Goal: Task Accomplishment & Management: Use online tool/utility

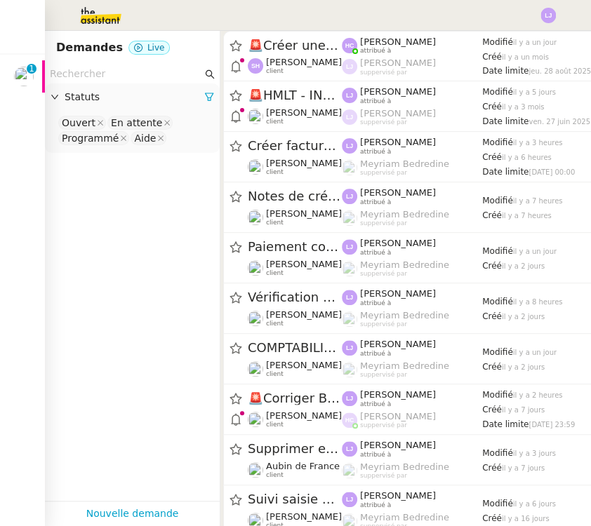
click at [29, 74] on img at bounding box center [24, 77] width 20 height 20
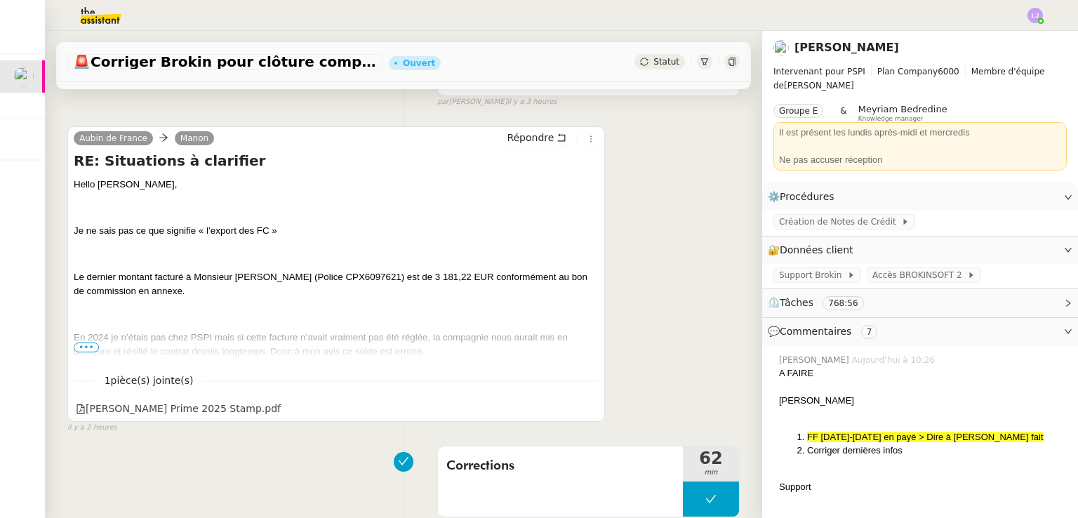
scroll to position [532, 0]
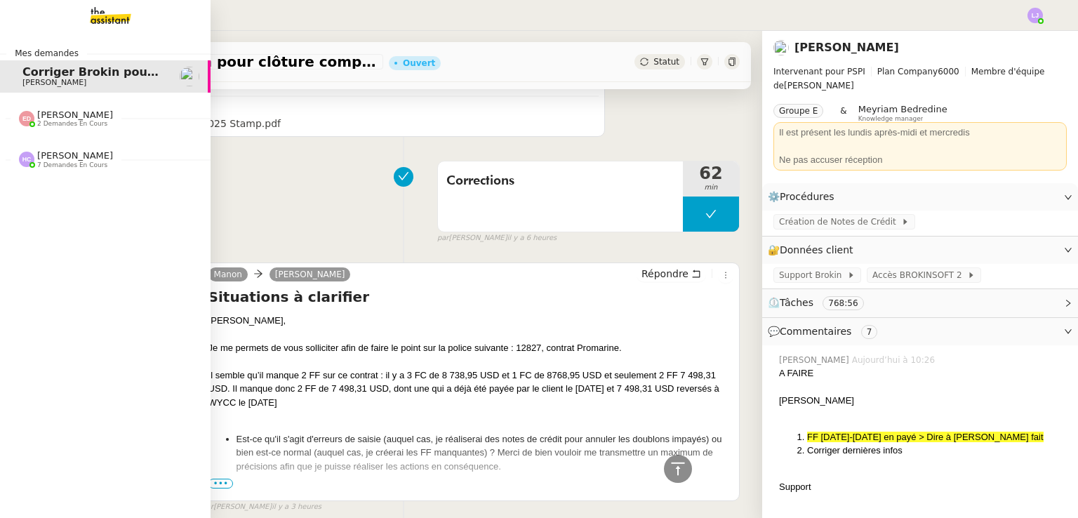
click at [88, 116] on div "[PERSON_NAME] 2 demandes en cours" at bounding box center [75, 118] width 76 height 18
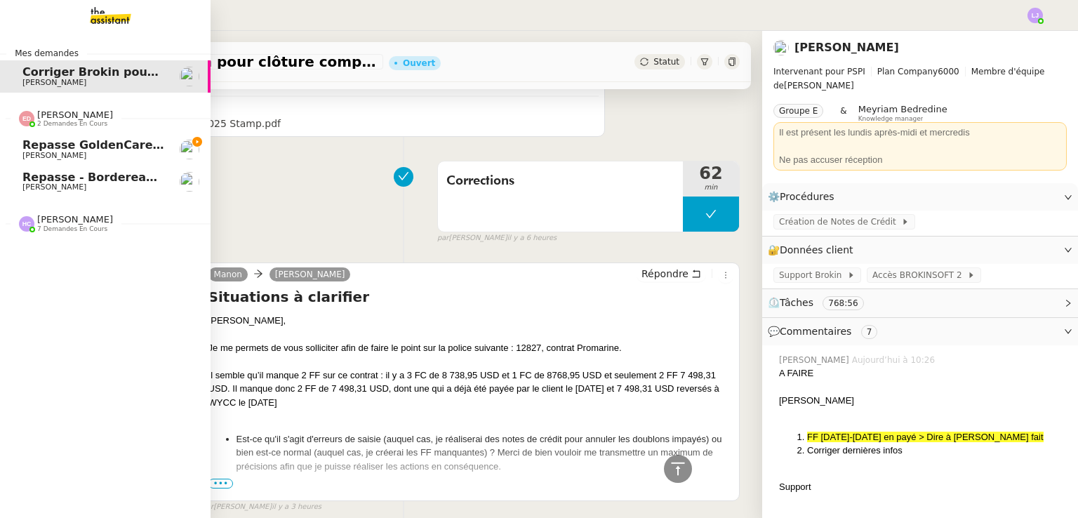
click at [120, 148] on span "Repasse GoldenCare - Bordereaux dolards" at bounding box center [156, 144] width 269 height 13
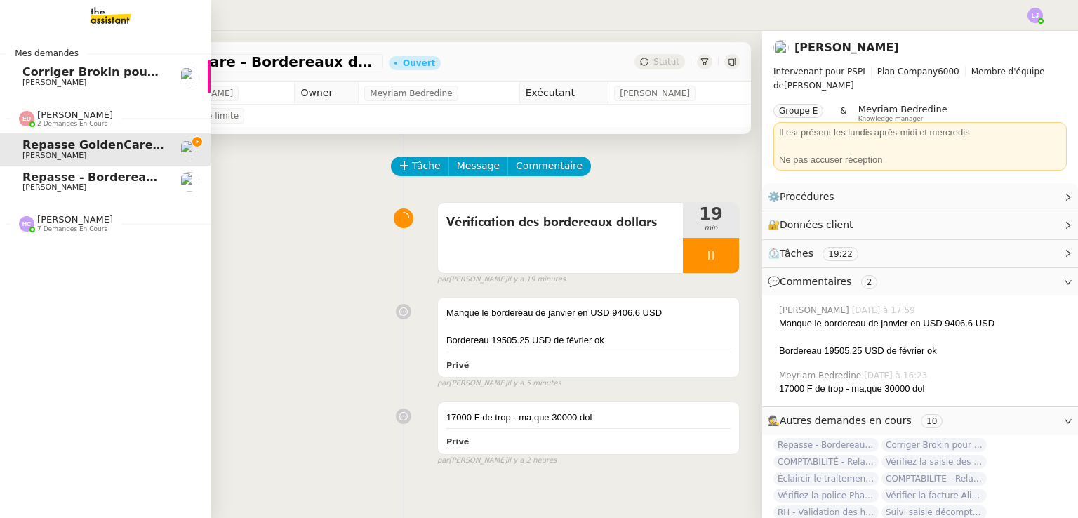
click at [102, 180] on span "Repasse - Bordereaux Avril" at bounding box center [107, 177] width 171 height 13
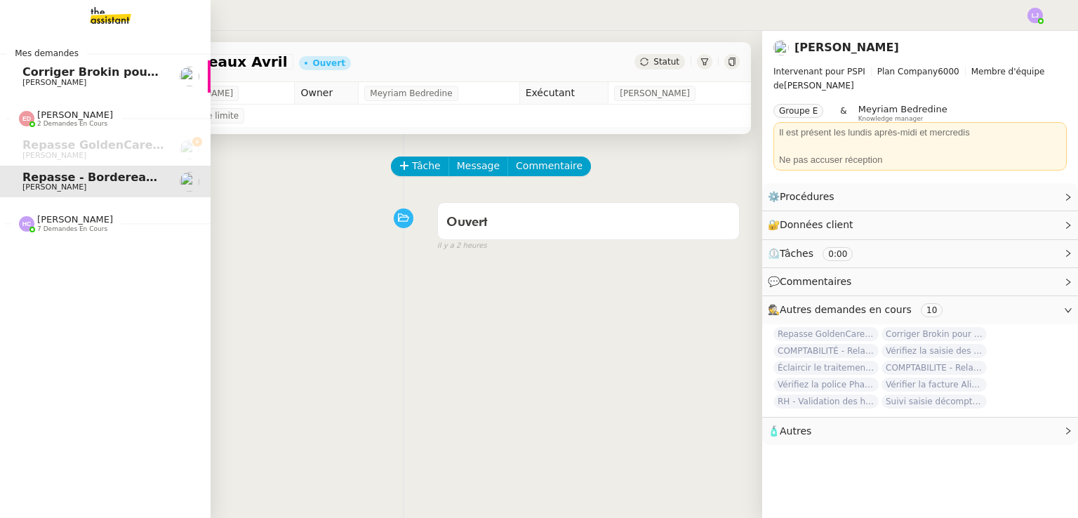
click at [72, 232] on span "7 demandes en cours" at bounding box center [72, 229] width 70 height 8
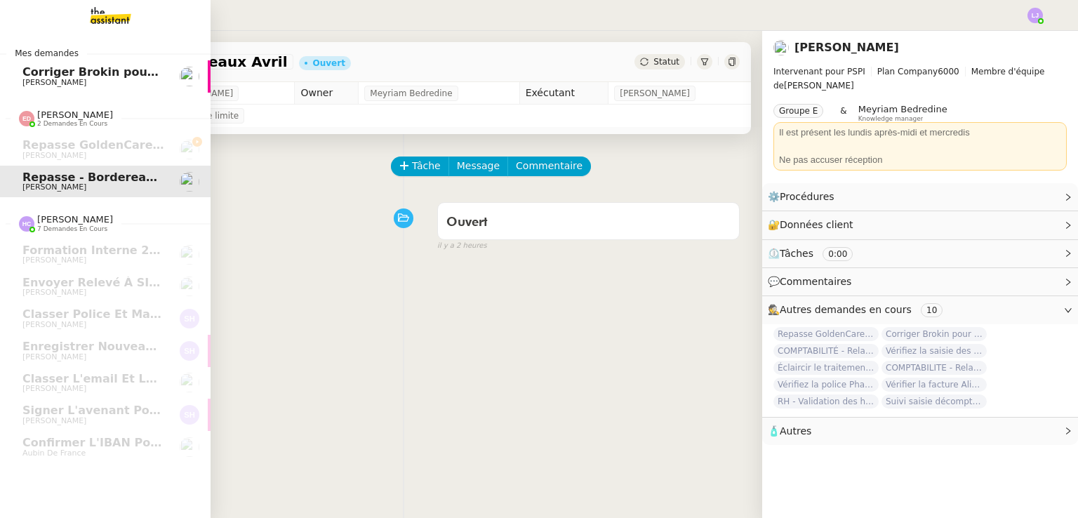
click at [100, 1] on img at bounding box center [99, 15] width 109 height 31
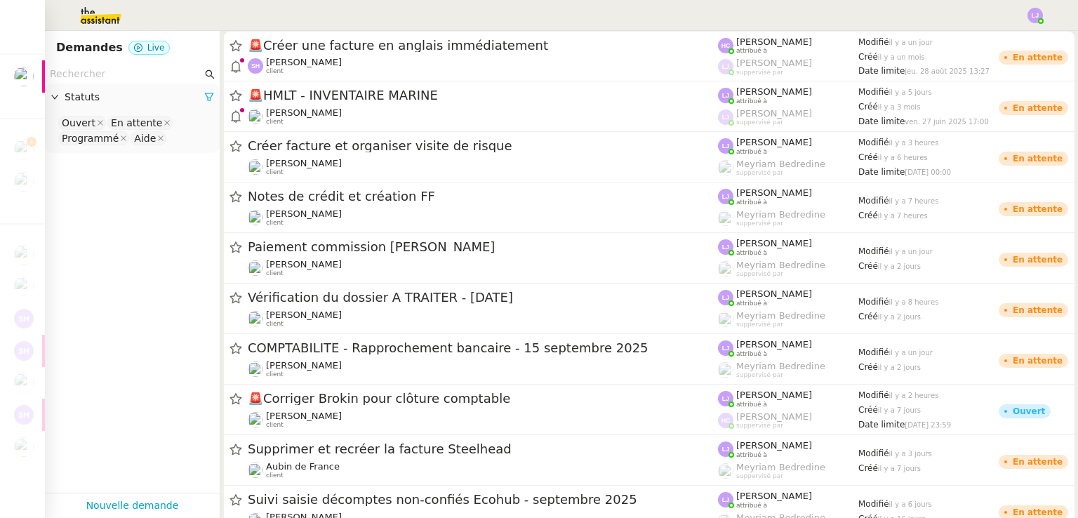
click at [136, 69] on input "text" at bounding box center [126, 74] width 152 height 16
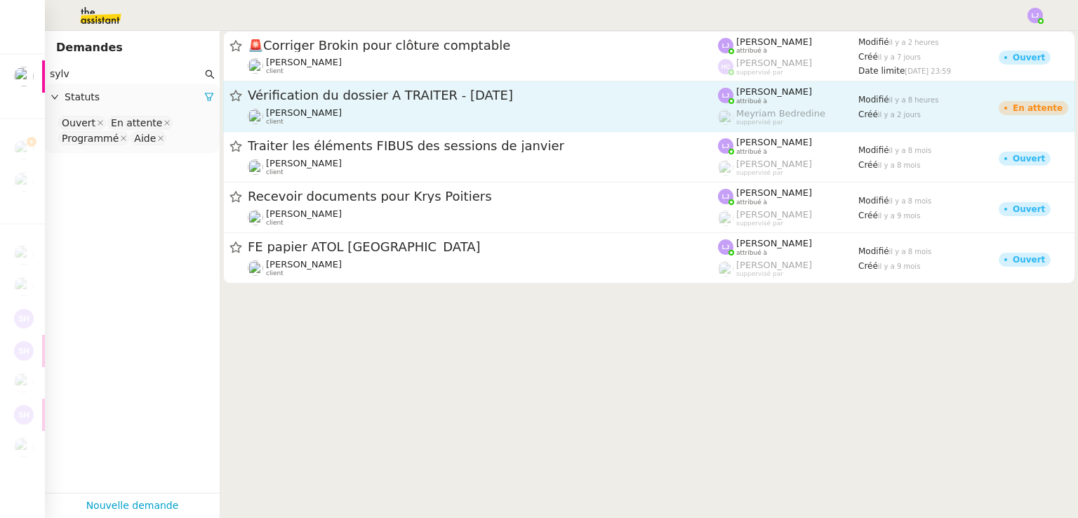
type input "sylv"
click at [358, 106] on div "Vérification du dossier A TRAITER - [DATE] [PERSON_NAME] client" at bounding box center [483, 106] width 470 height 39
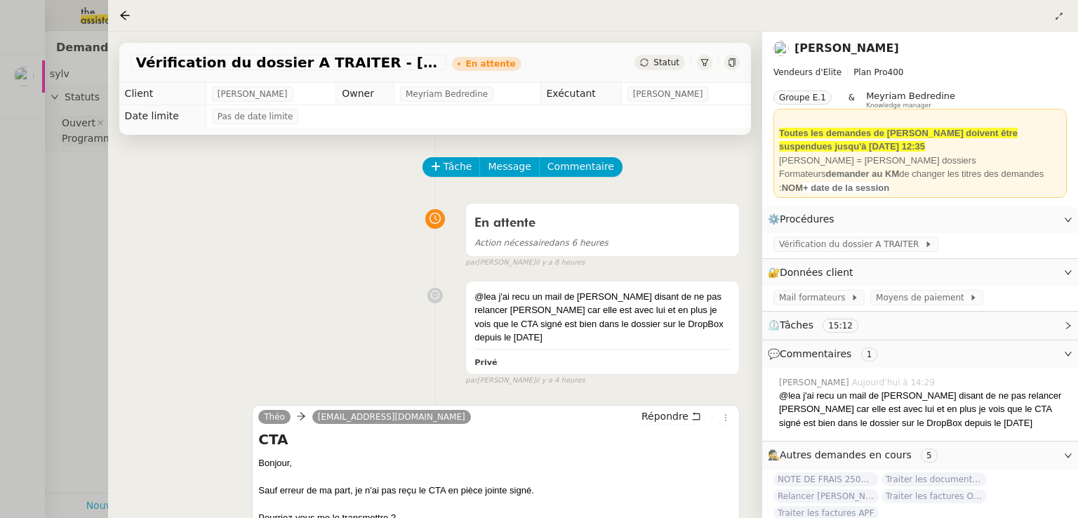
scroll to position [48, 0]
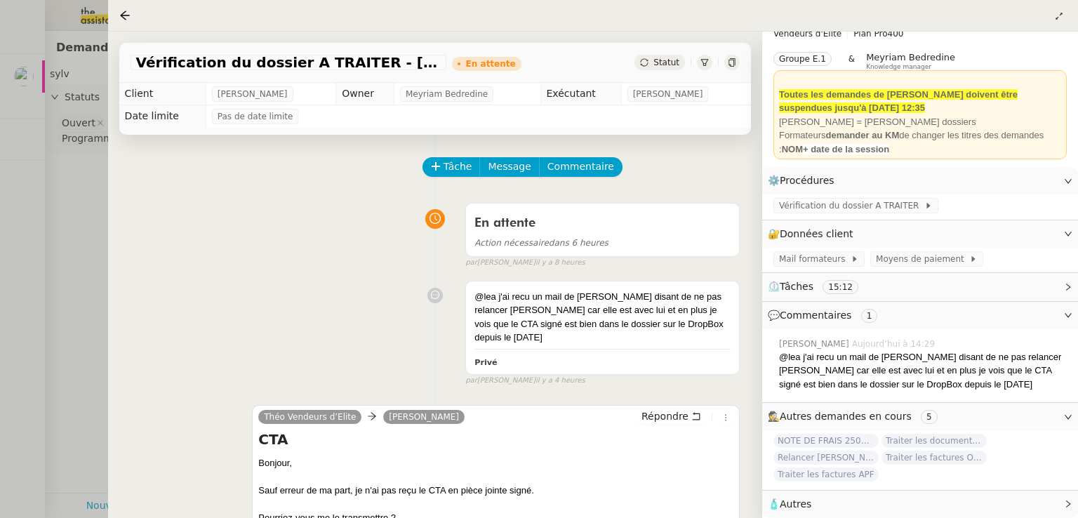
click at [0, 193] on div at bounding box center [539, 259] width 1078 height 518
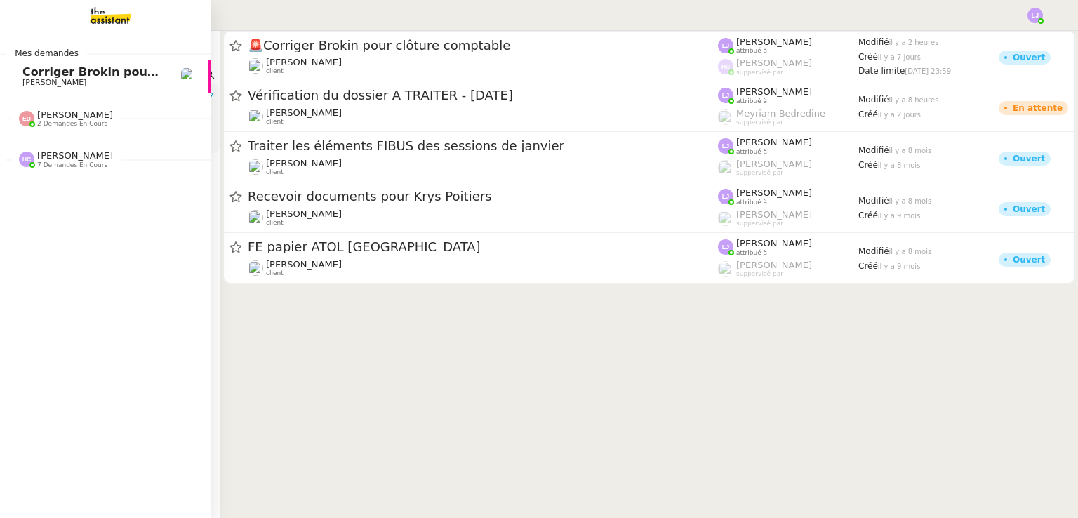
click at [56, 126] on span "2 demandes en cours" at bounding box center [72, 124] width 70 height 8
